Goal: Task Accomplishment & Management: Manage account settings

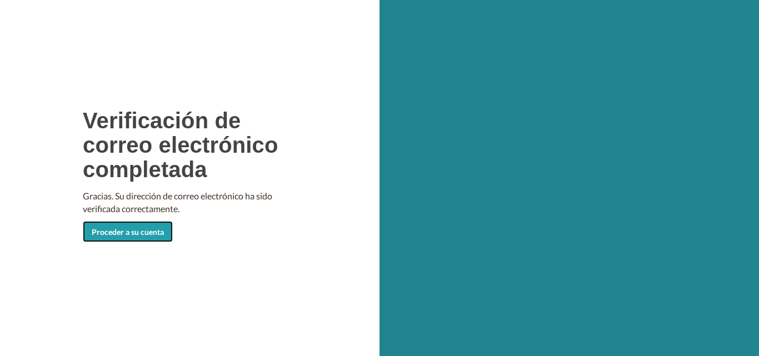
click at [121, 234] on font "Proceder a su cuenta" at bounding box center [128, 231] width 72 height 9
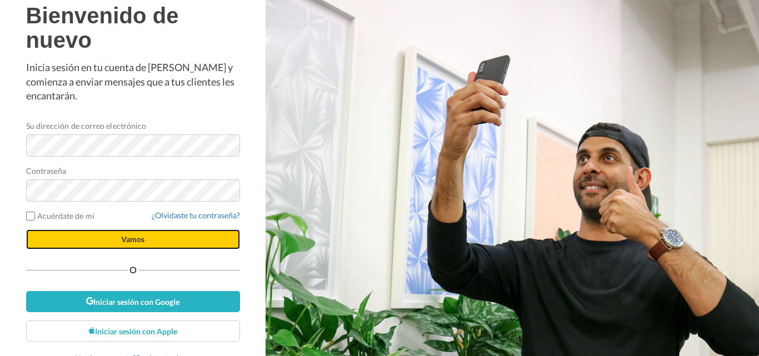
click at [130, 236] on font "Vamos" at bounding box center [132, 239] width 23 height 9
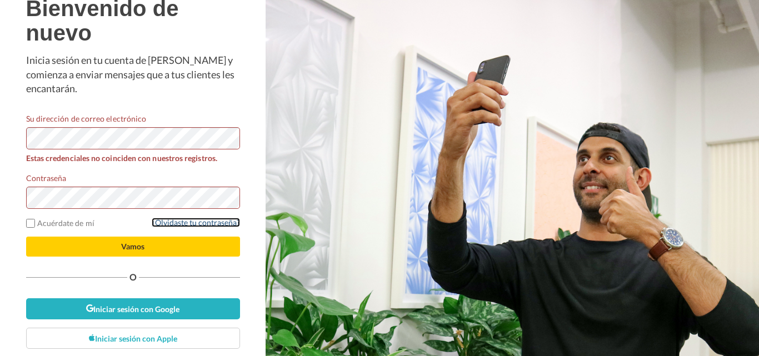
click at [196, 225] on font "¿Olvidaste tu contraseña?" at bounding box center [196, 222] width 88 height 9
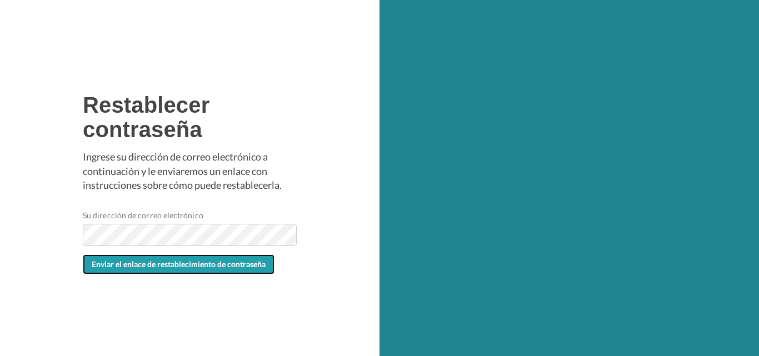
click at [231, 268] on font "Enviar el enlace de restablecimiento de contraseña" at bounding box center [179, 264] width 174 height 9
